Goal: Task Accomplishment & Management: Manage account settings

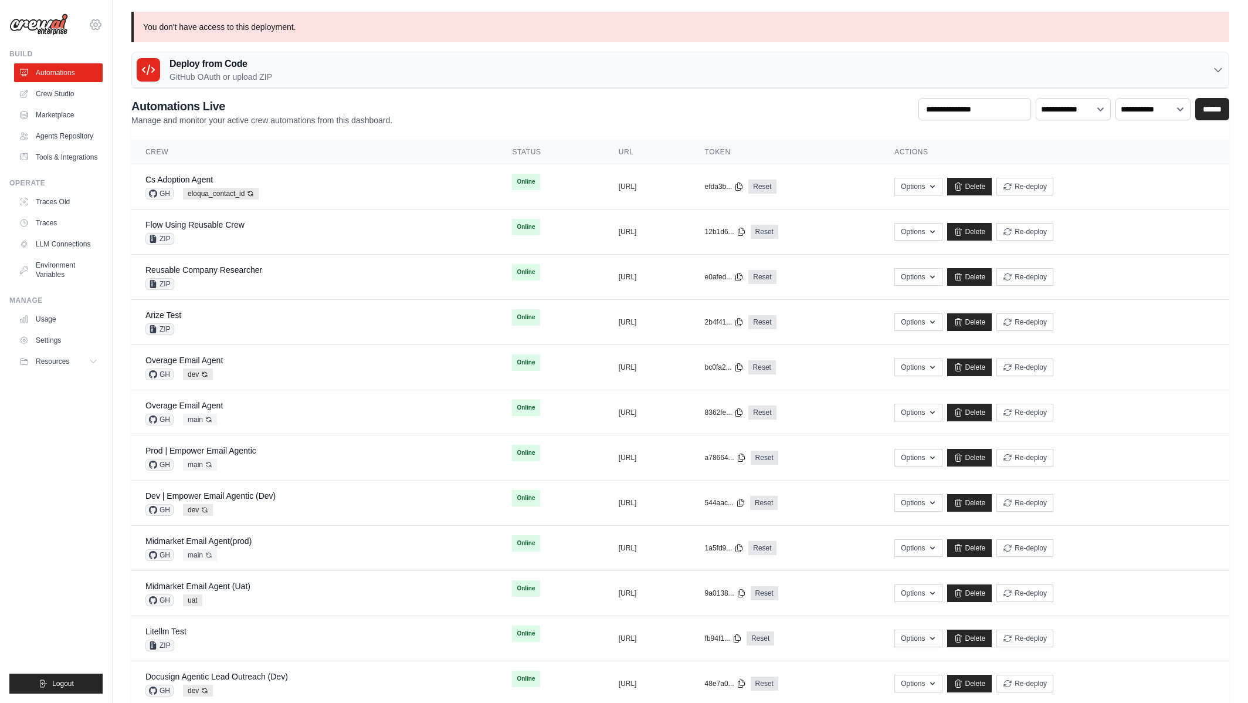
click at [89, 24] on icon at bounding box center [96, 25] width 14 height 14
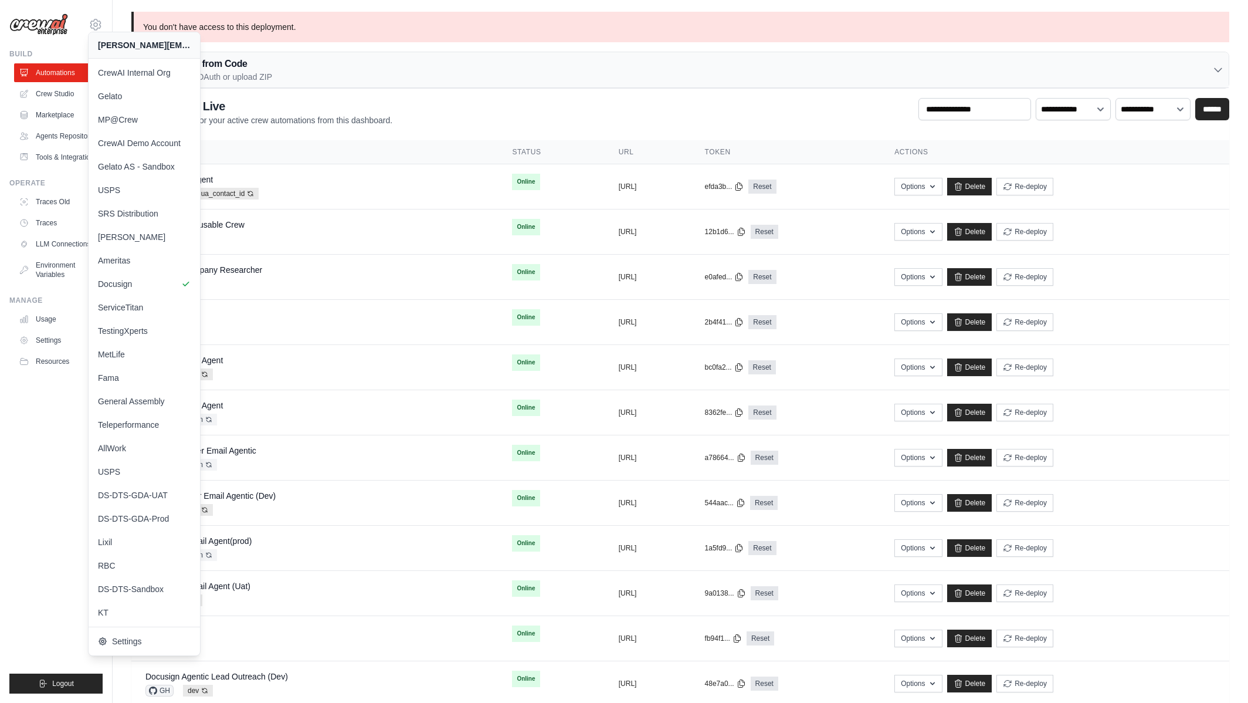
click at [375, 123] on p "Manage and monitor your active crew automations from this dashboard." at bounding box center [261, 120] width 261 height 12
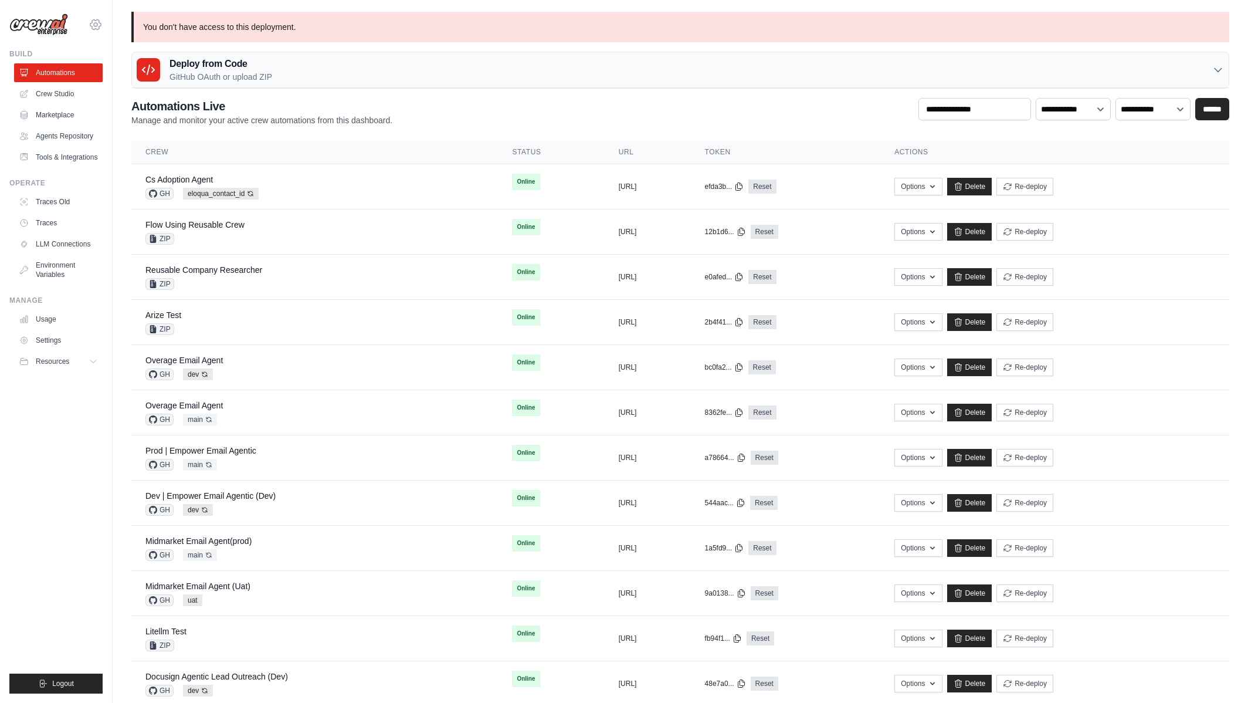
click at [94, 22] on icon at bounding box center [96, 25] width 14 height 14
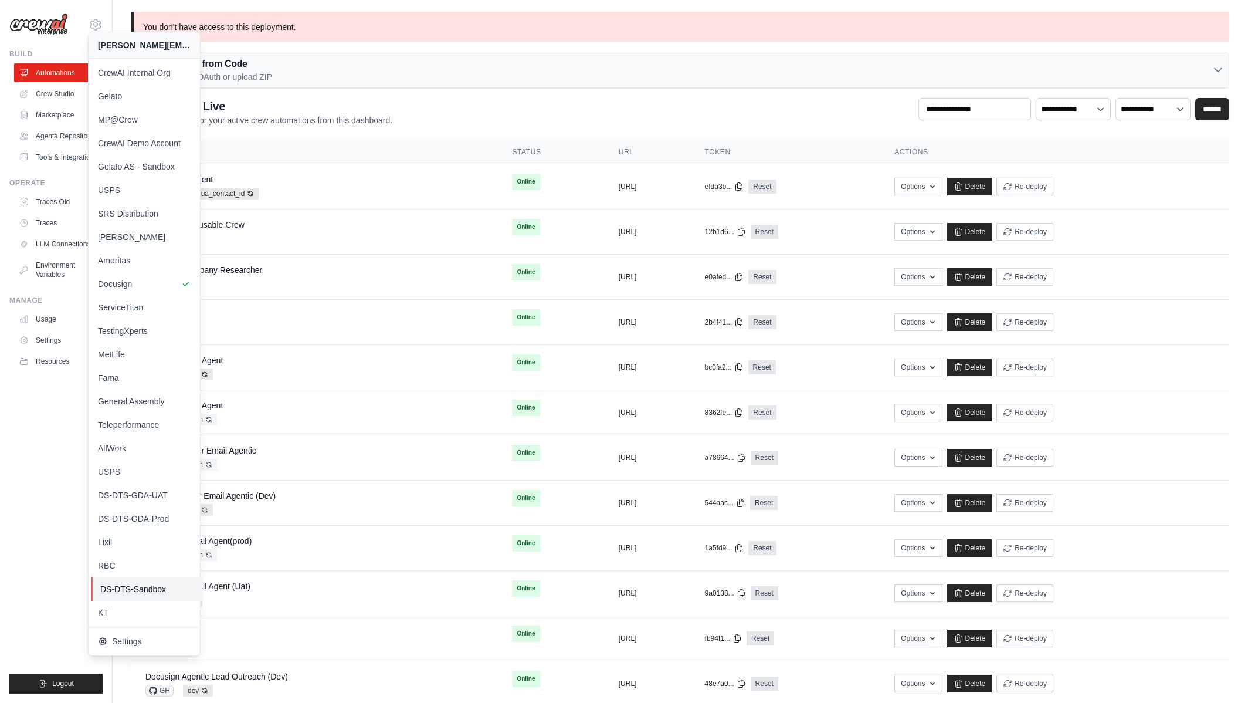
click at [138, 591] on span "DS-DTS-Sandbox" at bounding box center [146, 589] width 93 height 12
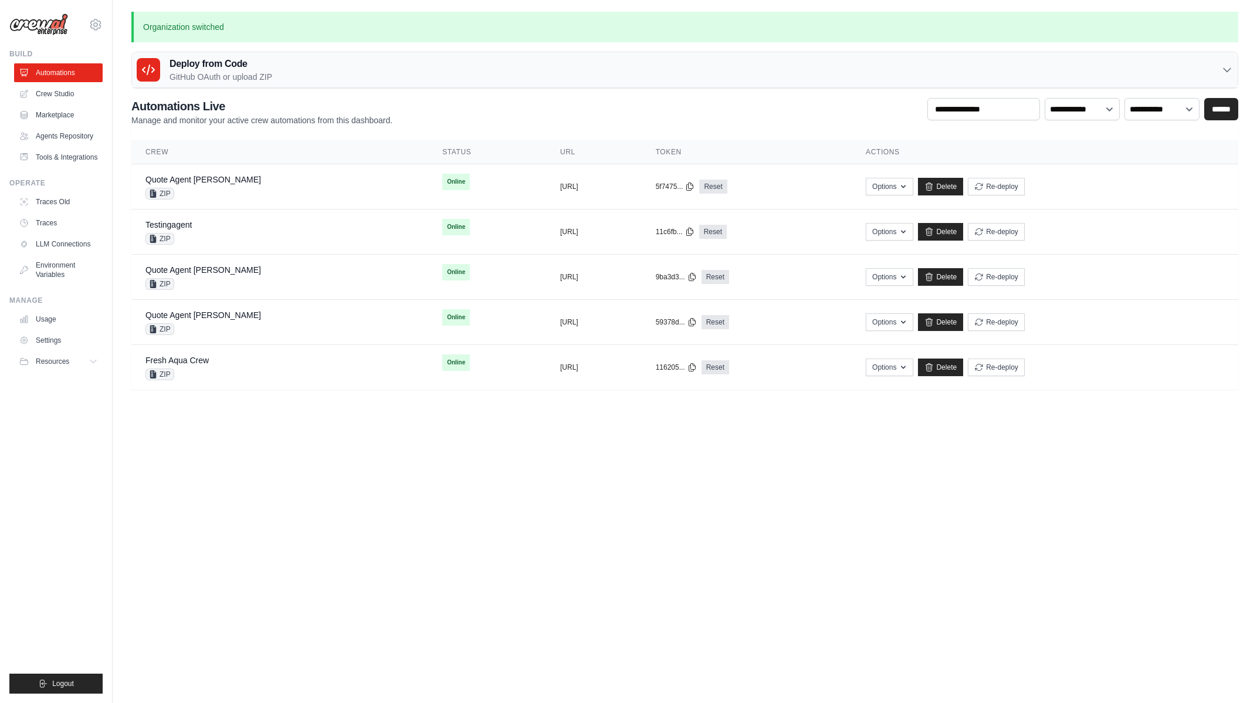
click at [479, 104] on div "**********" at bounding box center [684, 112] width 1107 height 28
click at [289, 130] on div "**********" at bounding box center [684, 244] width 1107 height 292
click at [191, 187] on div "Quote Agent Crewai ZIP" at bounding box center [203, 187] width 116 height 26
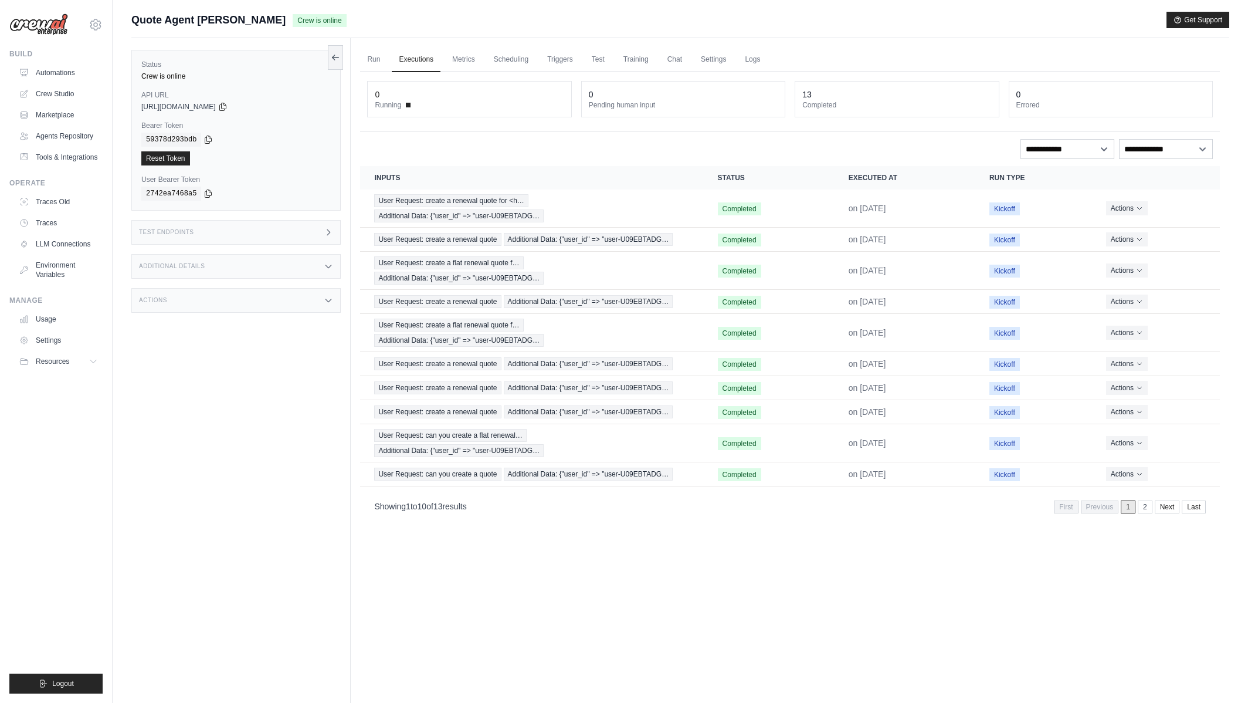
click at [294, 223] on div "Test Endpoints" at bounding box center [235, 232] width 209 height 25
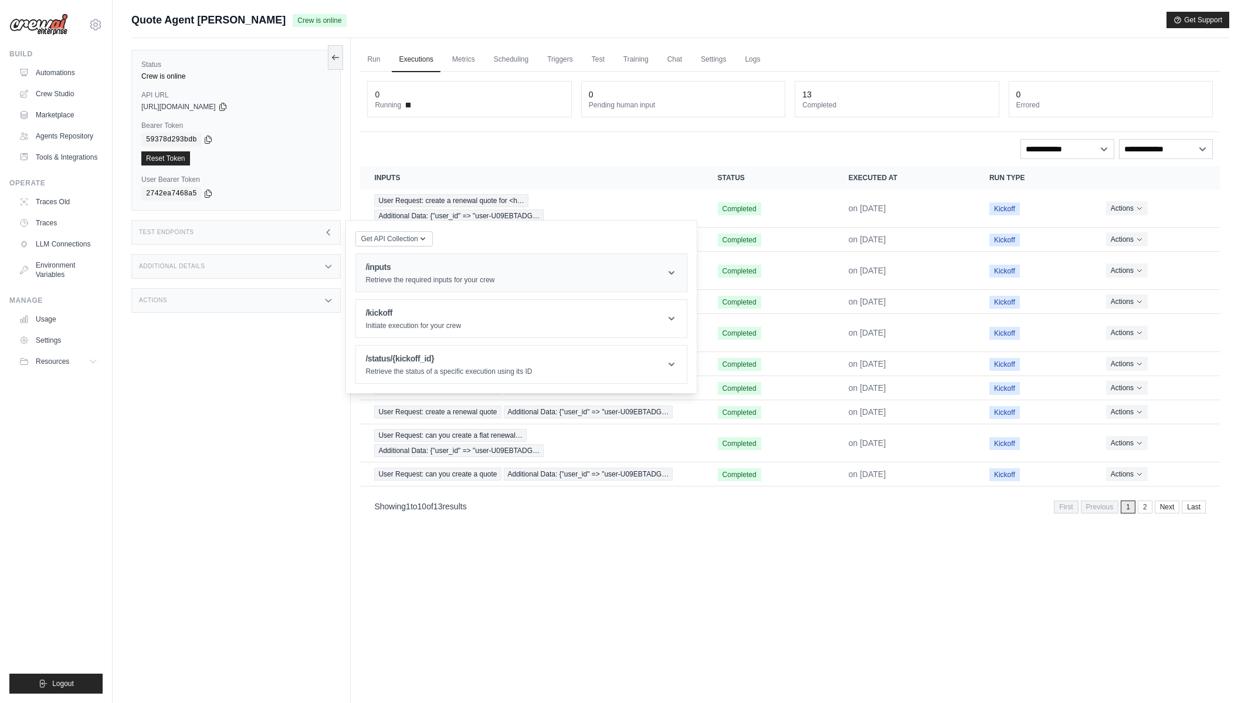
click at [421, 271] on h1 "/inputs" at bounding box center [429, 267] width 129 height 12
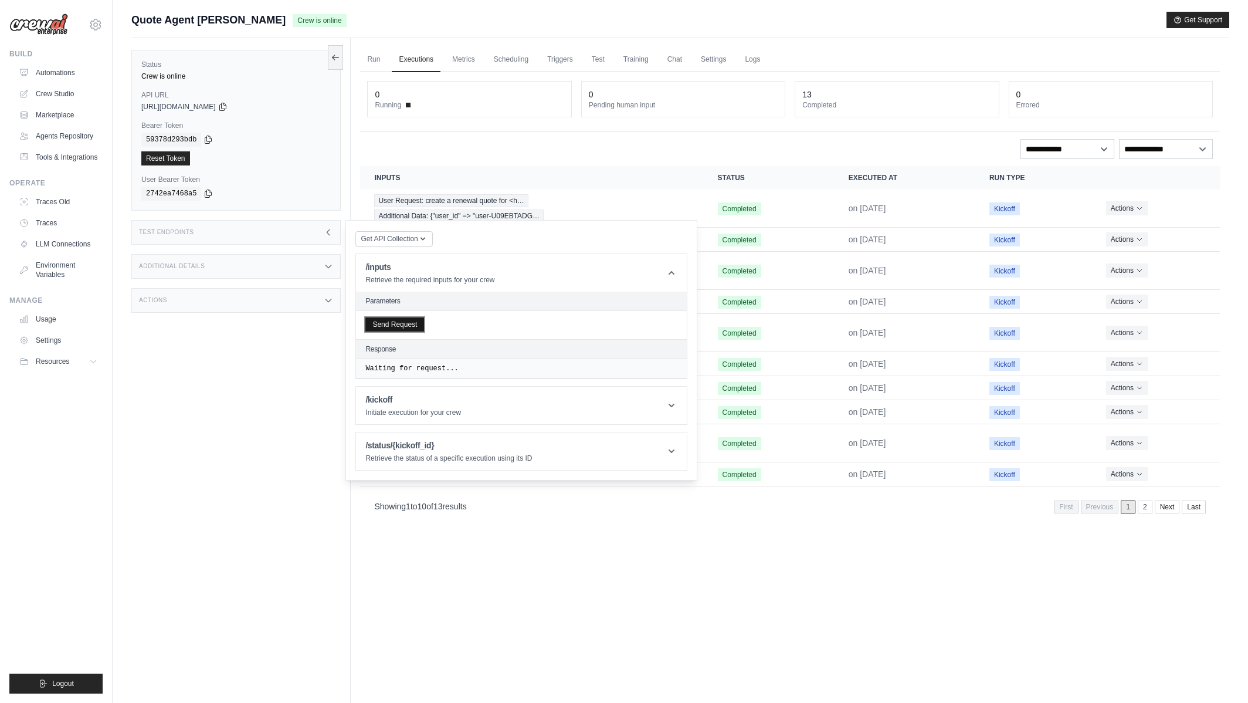
click at [404, 327] on button "Send Request" at bounding box center [394, 324] width 59 height 14
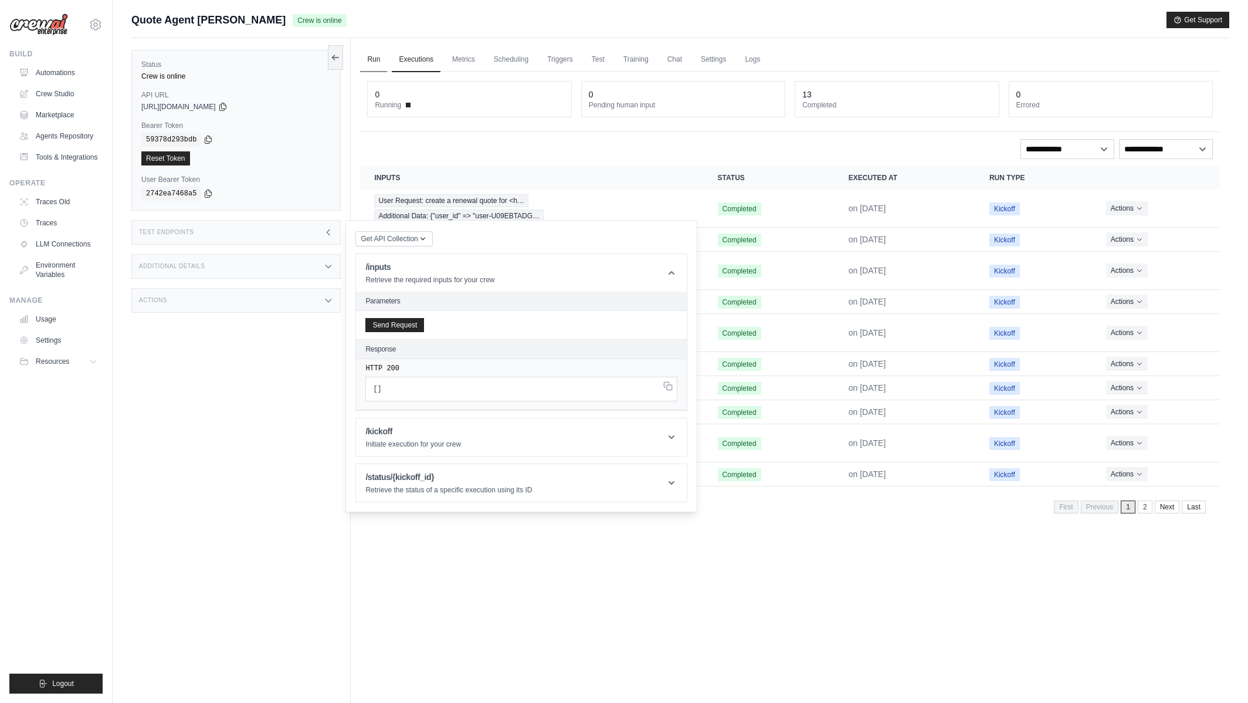
click at [371, 62] on link "Run" at bounding box center [373, 60] width 27 height 25
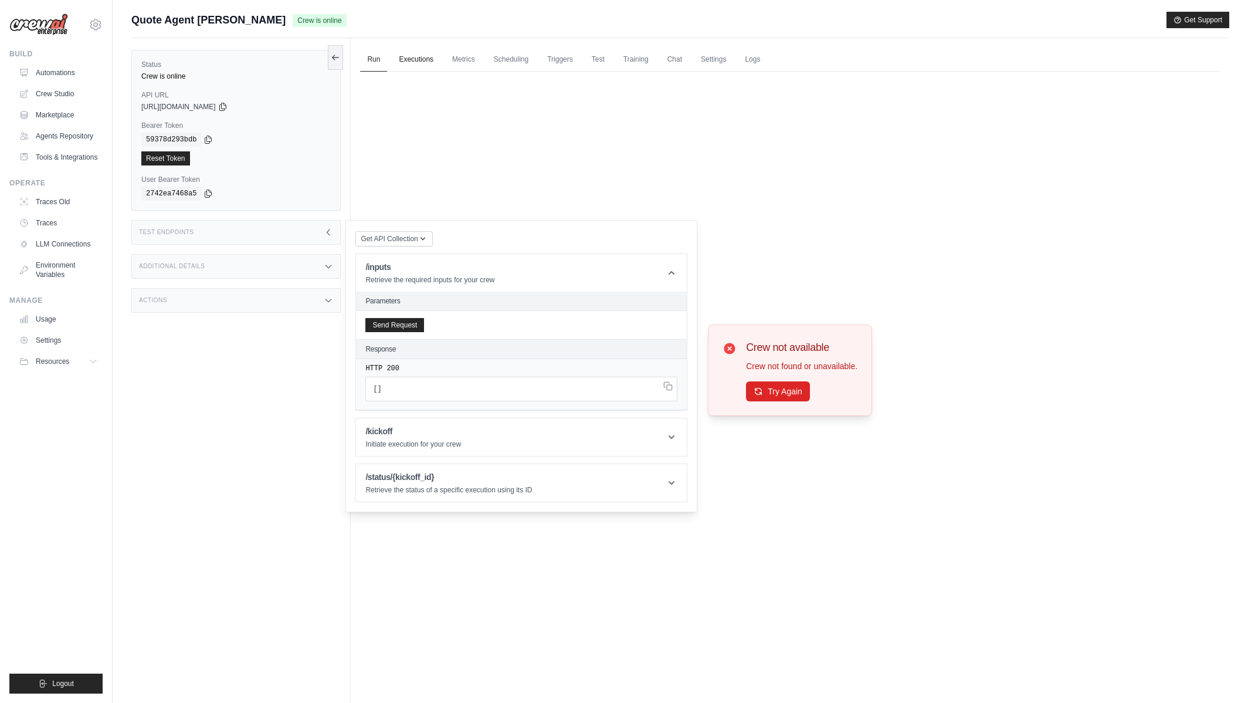
click at [413, 61] on link "Executions" at bounding box center [416, 60] width 49 height 25
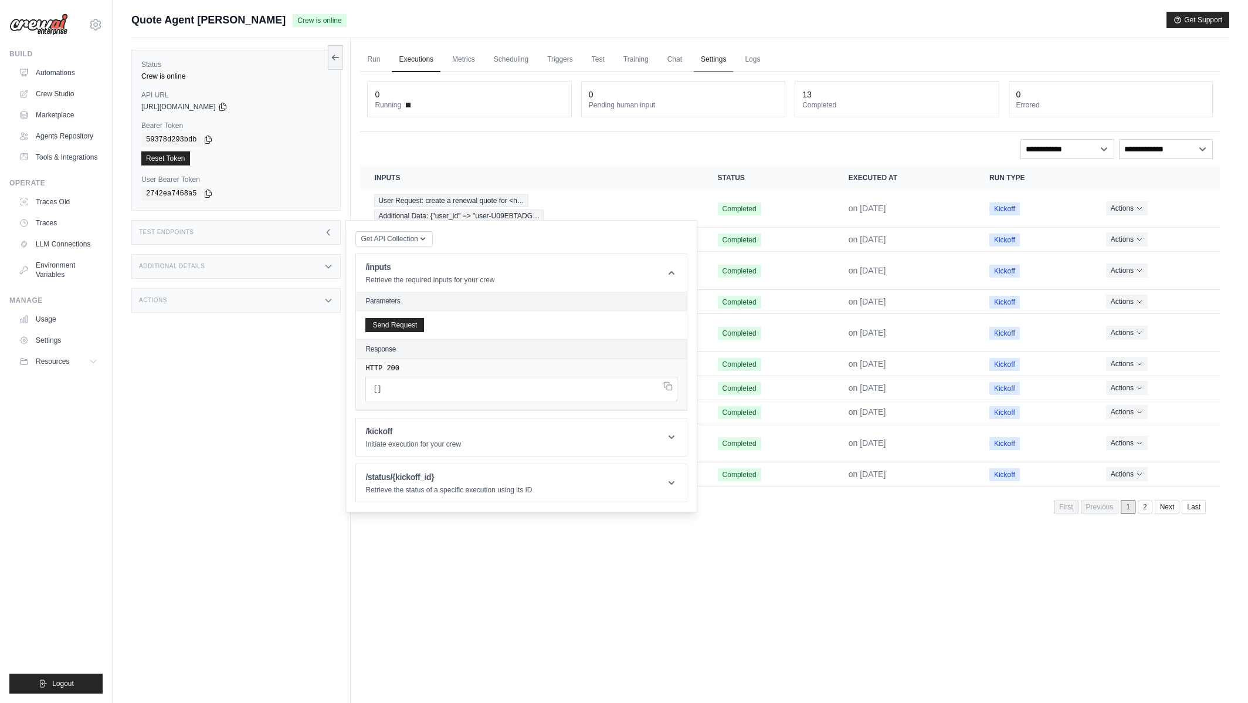
click at [720, 62] on link "Settings" at bounding box center [713, 60] width 39 height 25
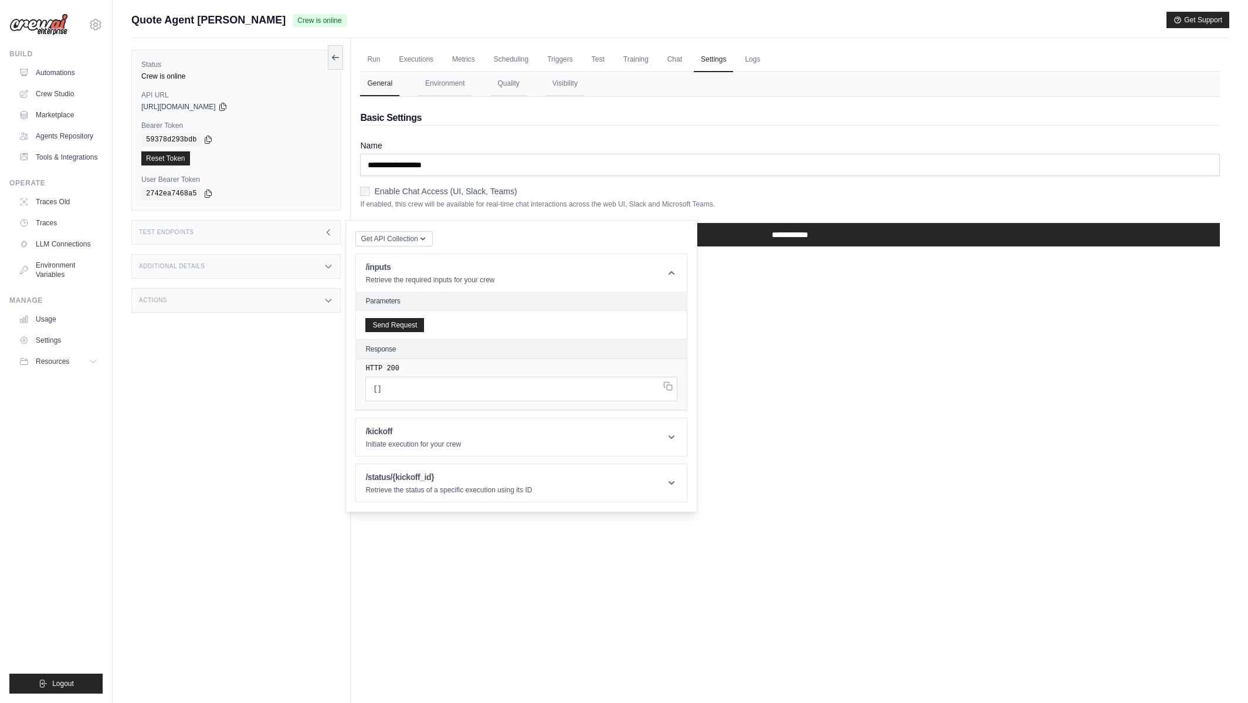
click at [293, 22] on span "Crew is online" at bounding box center [319, 20] width 53 height 13
click at [252, 407] on div "Status Crew is online API URL copied https://quote-agent-crewai-9c51ce45-9a7a-4…" at bounding box center [240, 389] width 219 height 703
click at [807, 335] on div "Run Executions Metrics Scheduling Triggers Test Training Chat Settings Logs 0 R…" at bounding box center [790, 389] width 879 height 703
drag, startPoint x: 823, startPoint y: 425, endPoint x: 818, endPoint y: 407, distance: 18.9
click at [823, 425] on div "Run Executions Metrics Scheduling Triggers Test Training Chat Settings Logs 0 R…" at bounding box center [790, 389] width 879 height 703
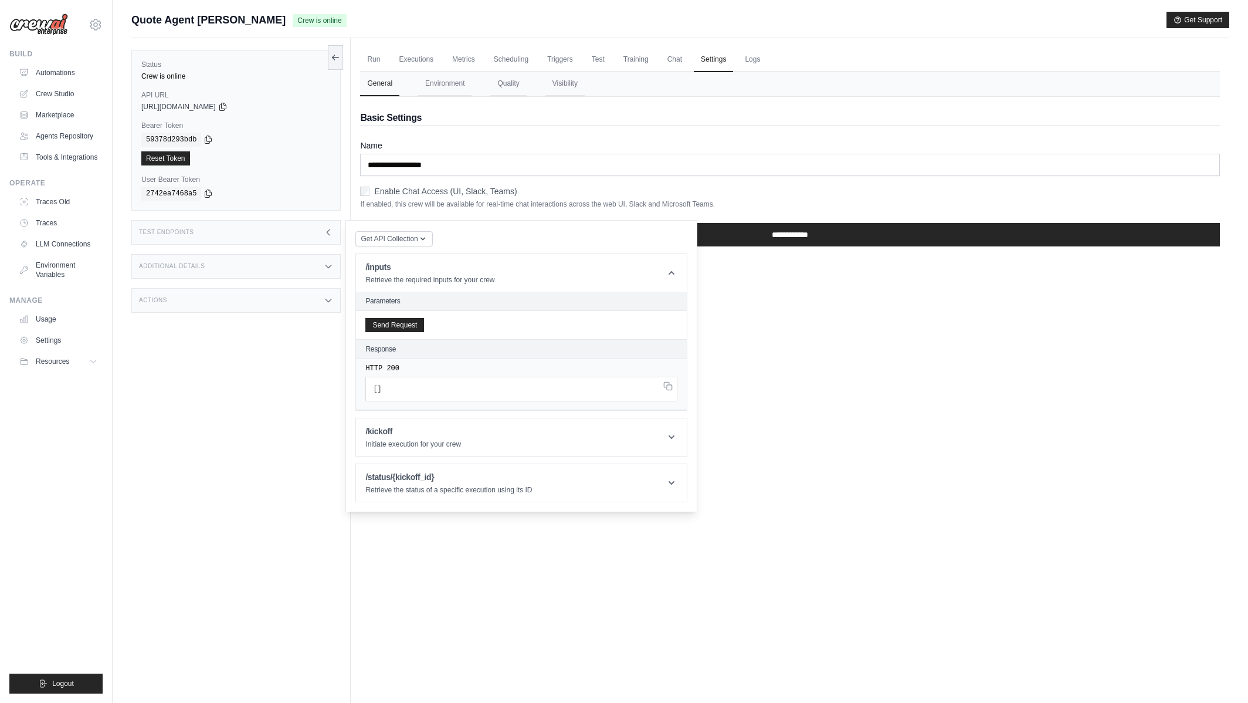
click at [94, 33] on div "mike@crewai.com CrewAI Internal Org Gelato MP@Crew CrewAI Demo Account" at bounding box center [55, 19] width 93 height 38
click at [95, 29] on icon at bounding box center [96, 25] width 14 height 14
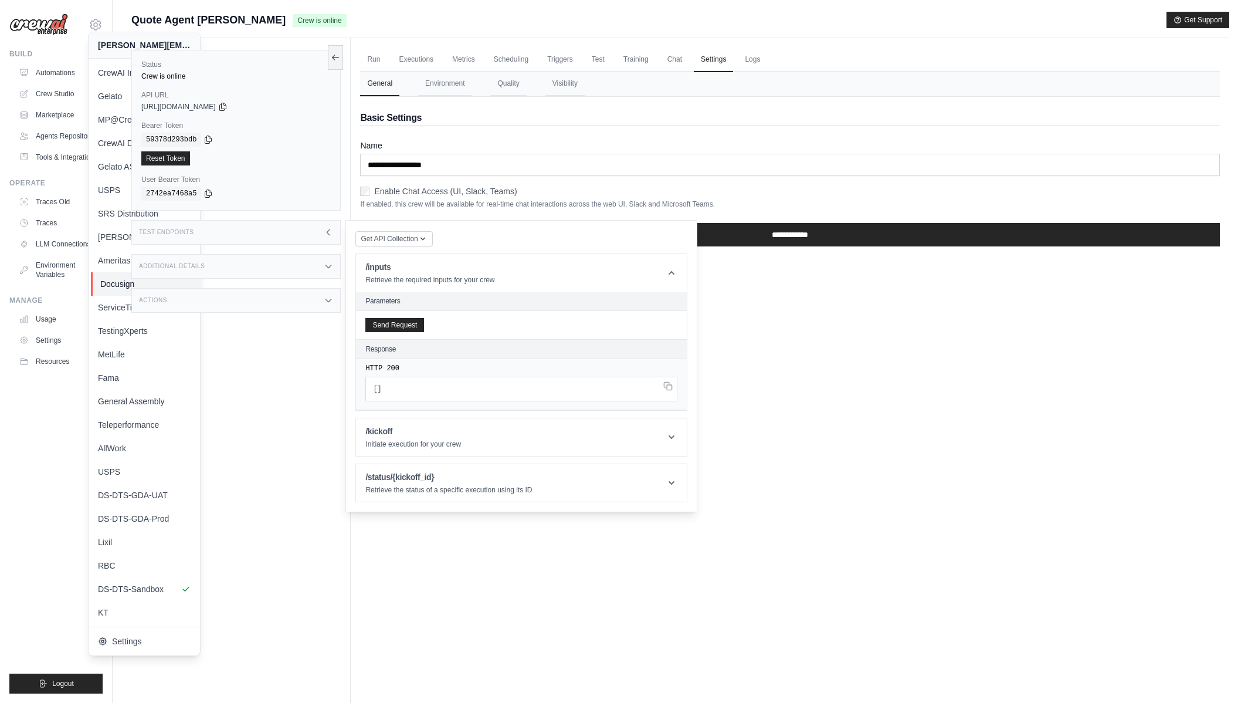
click at [109, 286] on span "Docusign" at bounding box center [146, 284] width 93 height 12
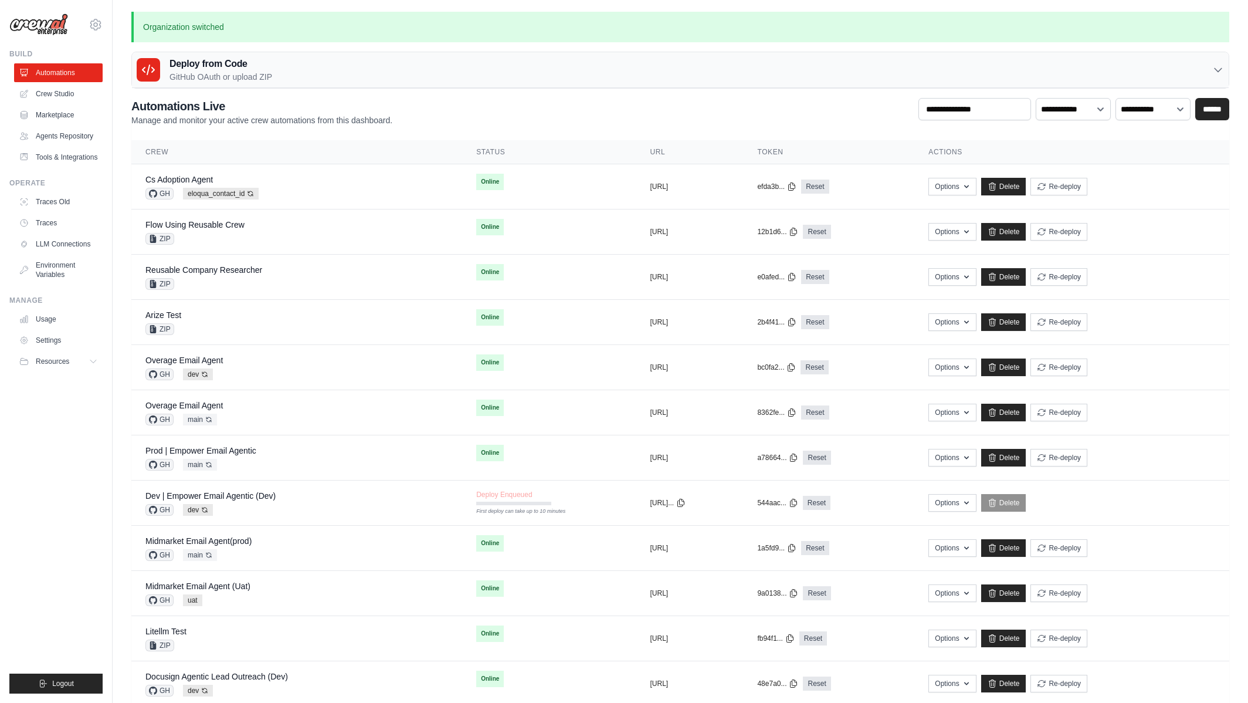
click at [53, 450] on ul "Build Automations Crew Studio Marketplace Agents Repository Resources Blog" at bounding box center [55, 371] width 93 height 644
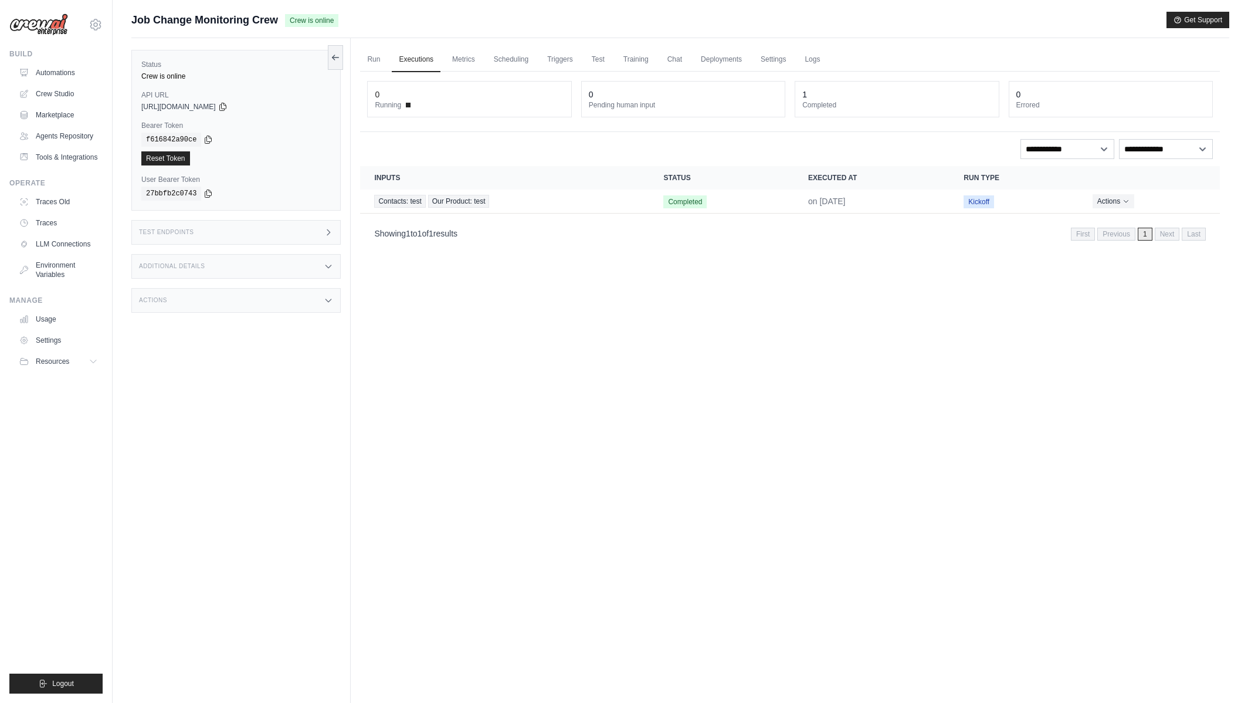
click at [499, 462] on div "Run Executions Metrics Scheduling Triggers Test Training Chat Deployments Setti…" at bounding box center [790, 389] width 879 height 703
click at [250, 307] on div "Actions" at bounding box center [235, 300] width 209 height 25
click at [617, 455] on div "Run Executions Metrics Scheduling Triggers Test Training Chat Deployments Setti…" at bounding box center [790, 389] width 879 height 703
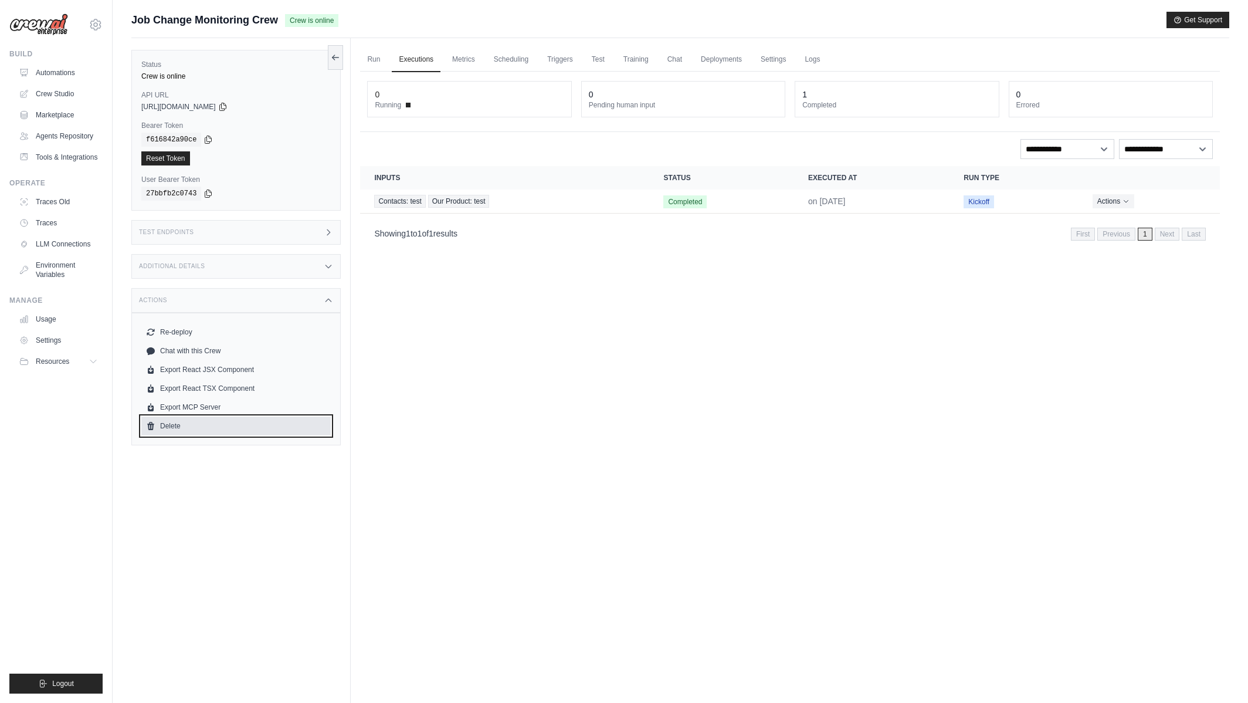
click at [165, 424] on link "Delete" at bounding box center [235, 425] width 189 height 19
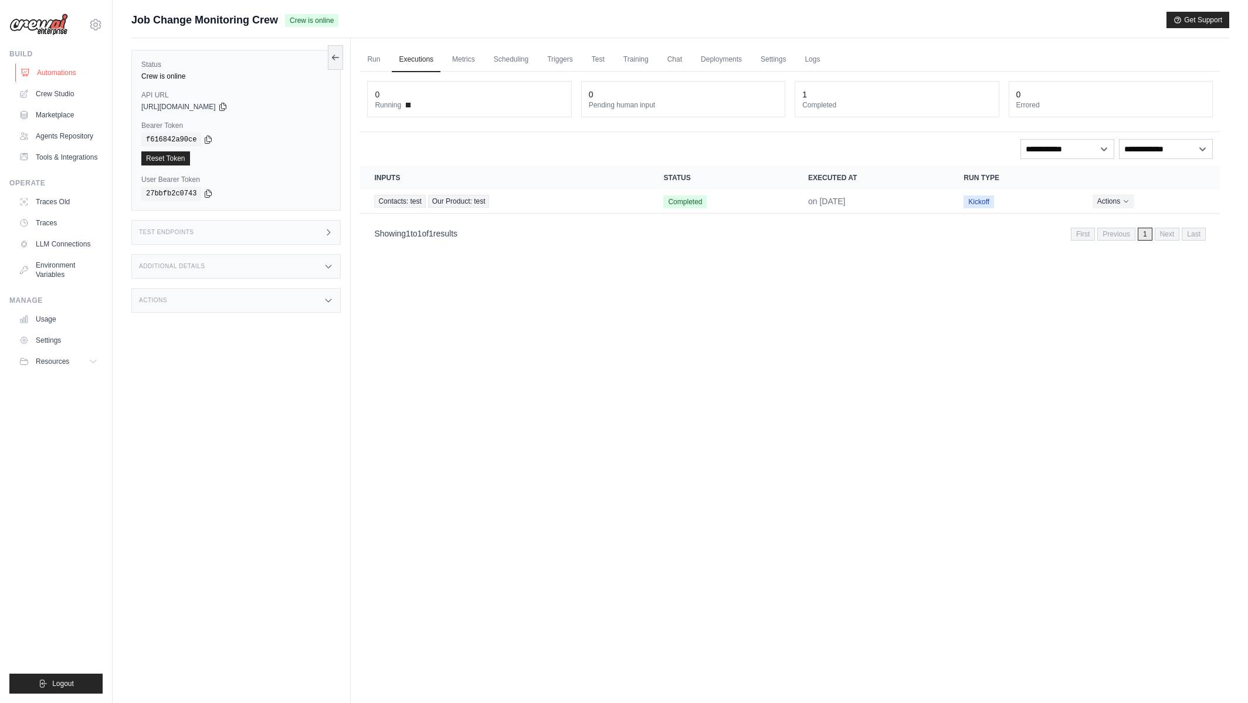
click at [86, 78] on link "Automations" at bounding box center [59, 72] width 89 height 19
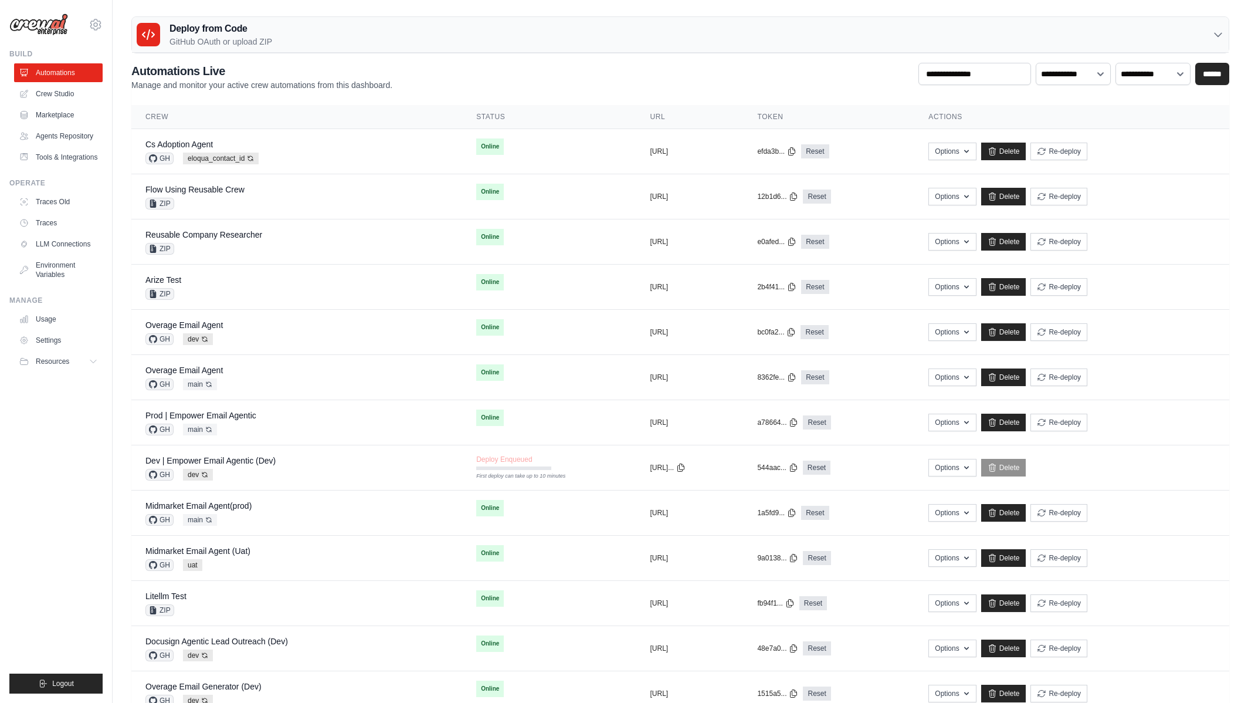
click at [53, 432] on ul "Build Automations Crew Studio Marketplace Agents Repository Resources Blog" at bounding box center [55, 371] width 93 height 644
